Goal: Check status: Check status

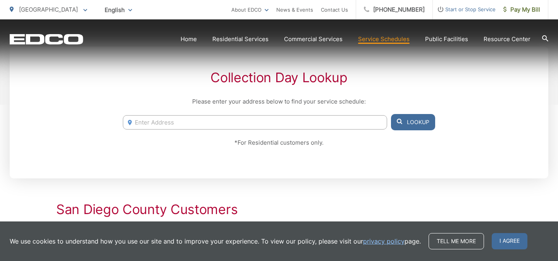
scroll to position [156, 0]
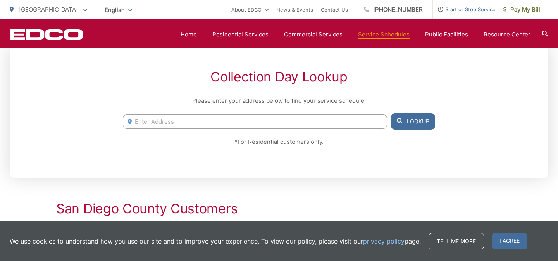
click at [306, 125] on input "Enter Address" at bounding box center [255, 121] width 264 height 14
paste input "7766 Camino Glorita"
click at [421, 119] on button "Lookup" at bounding box center [413, 121] width 44 height 16
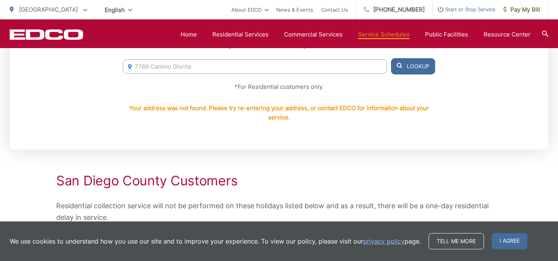
scroll to position [193, 0]
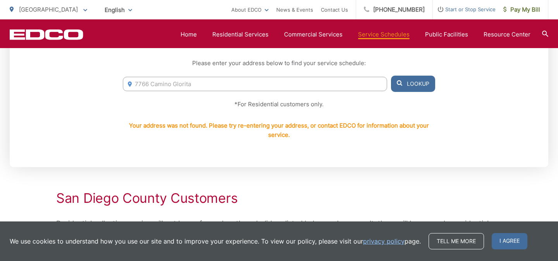
click at [185, 82] on input "7766 Camino Glorita" at bounding box center [255, 84] width 264 height 14
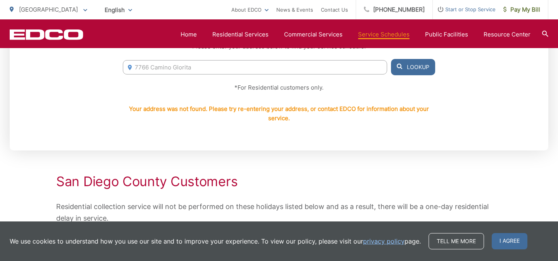
scroll to position [193, 0]
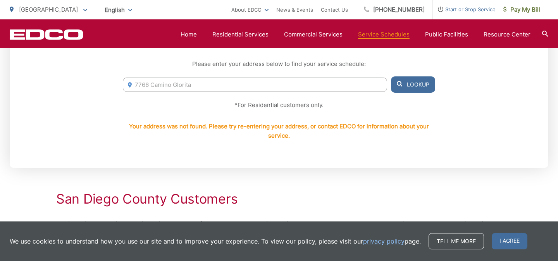
click at [176, 88] on input "7766 Camino Glorita" at bounding box center [255, 85] width 264 height 14
click at [407, 86] on button "Lookup" at bounding box center [413, 84] width 44 height 16
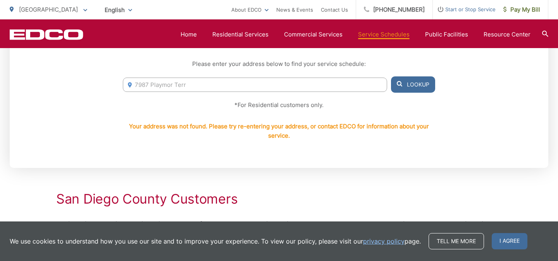
click at [407, 86] on button "Lookup" at bounding box center [413, 84] width 44 height 16
click at [277, 78] on input "7987 Playmor Terr" at bounding box center [255, 85] width 264 height 14
paste input "Terrace"
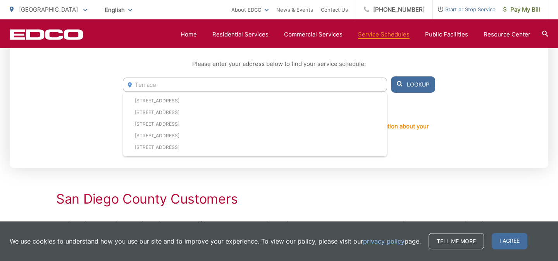
paste input "Terrace"
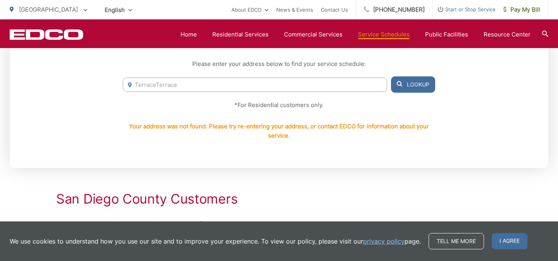
paste input "[STREET_ADDRESS]"
type input "[STREET_ADDRESS]"
click at [416, 86] on button "Lookup" at bounding box center [413, 84] width 44 height 16
